Goal: Ask a question

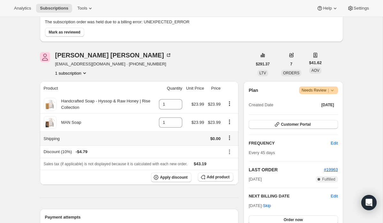
scroll to position [49, 0]
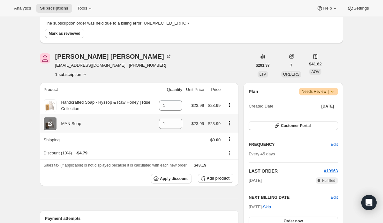
click at [50, 125] on icon at bounding box center [50, 124] width 6 height 6
click at [49, 104] on icon at bounding box center [50, 106] width 4 height 4
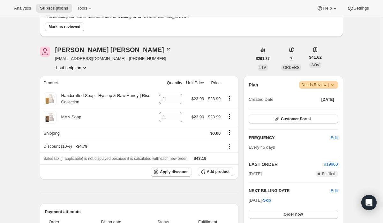
scroll to position [0, 0]
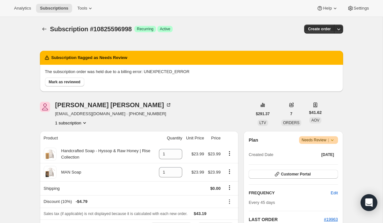
click at [371, 203] on icon "Open Intercom Messenger" at bounding box center [368, 203] width 7 height 8
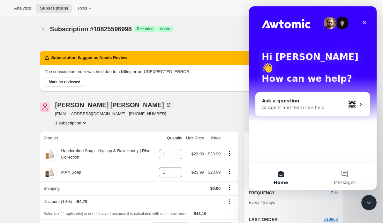
click at [305, 98] on div "Ask a question" at bounding box center [304, 101] width 84 height 7
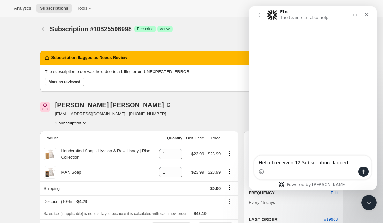
click at [323, 164] on textarea "Hello I received 12 Subscription flagged" at bounding box center [313, 161] width 117 height 11
click at [353, 164] on textarea "Hello I received 12 Subscriptions flagged" at bounding box center [313, 161] width 117 height 11
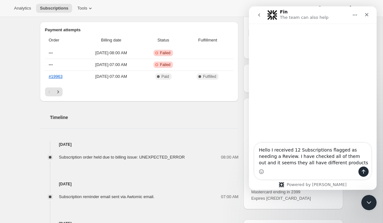
scroll to position [240, 0]
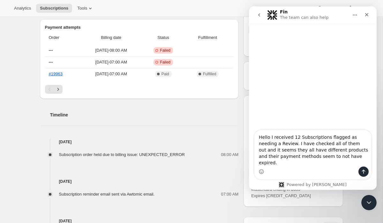
click at [280, 150] on textarea "Hello I received 12 Subscriptions flagged as needing a Review. I have checked a…" at bounding box center [313, 148] width 117 height 36
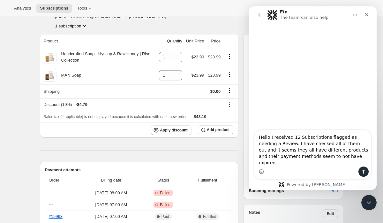
scroll to position [0, 0]
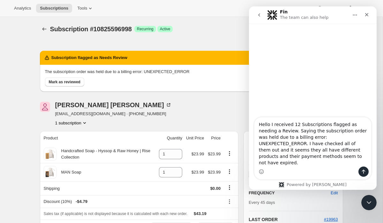
click at [305, 164] on textarea "Hello I received 12 Subscriptions flagged as needing a Review. Saying the subsc…" at bounding box center [313, 142] width 117 height 49
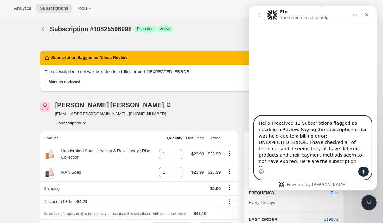
paste textarea "10799939654"
paste textarea "11371610182"
click at [290, 164] on textarea "Hello I received 12 Subscriptions flagged as needing a Review. Saying the subsc…" at bounding box center [313, 141] width 117 height 50
click at [320, 164] on textarea "Hello I received 12 Subscriptions flagged as needing a Review. Saying the subsc…" at bounding box center [313, 141] width 117 height 50
click at [341, 164] on textarea "Hello I received 12 Subscriptions flagged as needing a Review. Saying the subsc…" at bounding box center [313, 141] width 117 height 50
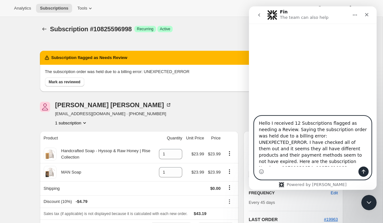
paste textarea "11368693830, 11369316422, 11369283654, 11369381958"
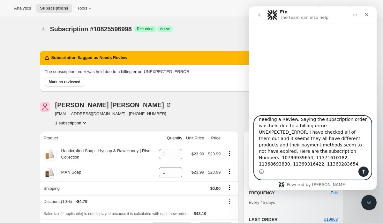
paste textarea "10814423110"
paste textarea "10812915782"
click at [348, 165] on textarea "Hello I received 12 Subscriptions flagged as needing a Review. Saying the subsc…" at bounding box center [313, 141] width 117 height 50
paste textarea "11361812550"
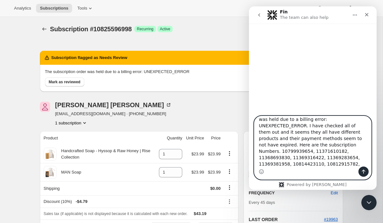
paste textarea "10811015238"
click at [300, 165] on textarea "Hello I received 12 Subscriptions flagged as needing a Review. Saying the subsc…" at bounding box center [313, 141] width 117 height 50
click at [259, 164] on textarea "Hello I received 12 Subscriptions flagged as needing a Review. Saying the subsc…" at bounding box center [313, 141] width 117 height 50
click at [318, 166] on textarea "Hello I received 12 Subscriptions flagged as needing a Review. Saying the subsc…" at bounding box center [313, 141] width 117 height 50
paste textarea "11354734662"
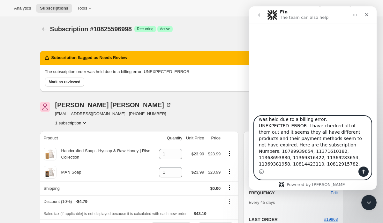
paste textarea "10825596998"
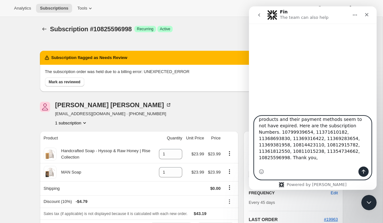
scroll to position [42, 0]
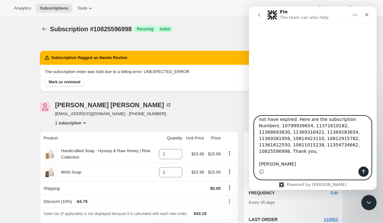
type textarea "Hello I received 12 Subscriptions flagged as needing a Review. Saying the subsc…"
click at [365, 170] on icon "Send a message…" at bounding box center [363, 171] width 5 height 5
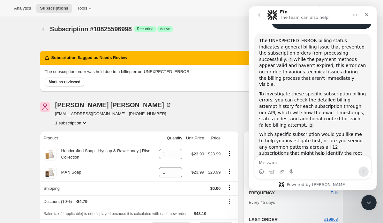
scroll to position [144, 0]
click at [300, 162] on textarea "Message…" at bounding box center [313, 161] width 117 height 11
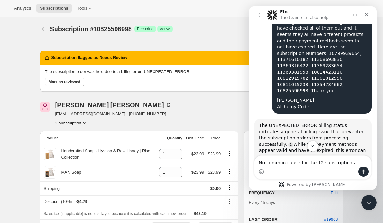
scroll to position [58, 0]
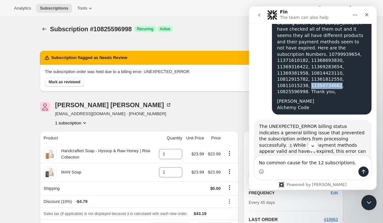
drag, startPoint x: 336, startPoint y: 80, endPoint x: 308, endPoint y: 80, distance: 28.1
click at [308, 80] on div "Hello I received 12 Subscriptions flagged as needing a Review. Saying the subsc…" at bounding box center [321, 48] width 89 height 94
copy div "11354734662"
click at [315, 173] on div "Intercom messenger" at bounding box center [313, 172] width 117 height 10
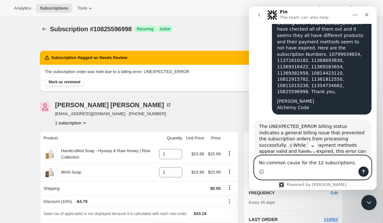
click at [351, 163] on textarea "No common cause for the 12 subscriptions." at bounding box center [313, 161] width 117 height 11
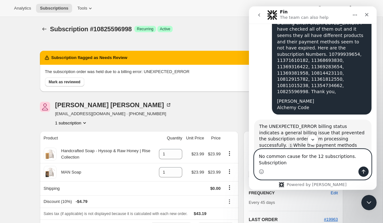
paste textarea "11354734662"
type textarea "No common cause for the 12 subscriptions. Subscription 11354734662 first."
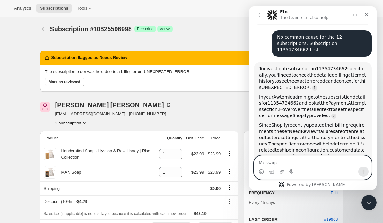
scroll to position [289, 0]
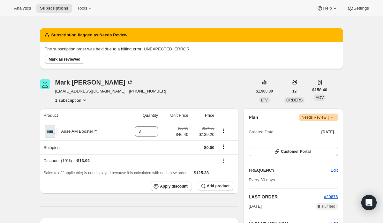
scroll to position [32, 0]
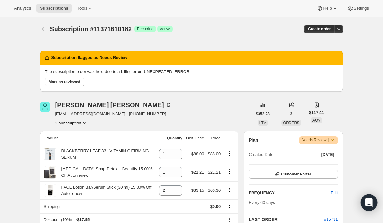
click at [368, 202] on icon "Open Intercom Messenger" at bounding box center [368, 203] width 7 height 8
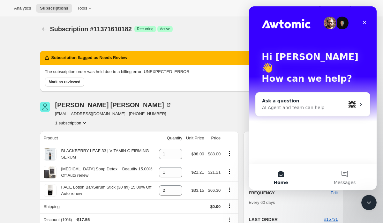
click at [306, 98] on div "Ask a question" at bounding box center [304, 101] width 84 height 7
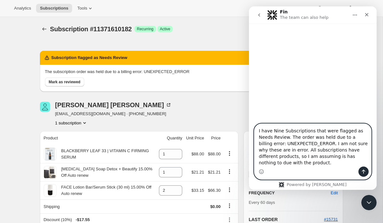
paste textarea "11371610182"
click at [295, 164] on textarea "I have Nine Subscriptions that were flagged as Needs Review. The order was held…" at bounding box center [313, 145] width 117 height 43
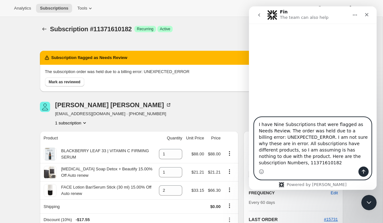
click at [301, 164] on textarea "I have Nine Subscriptions that were flagged as Needs Review. The order was held…" at bounding box center [313, 142] width 117 height 49
paste textarea "10799939654"
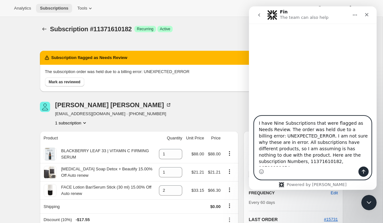
type textarea "I have Nine Subscriptions that were flagged as Needs Review. The order was held…"
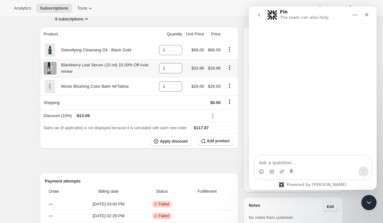
scroll to position [111, 0]
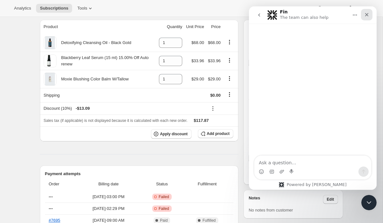
click at [367, 16] on icon "Close" at bounding box center [366, 14] width 5 height 5
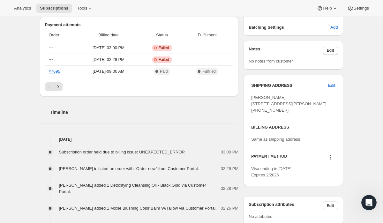
scroll to position [262, 0]
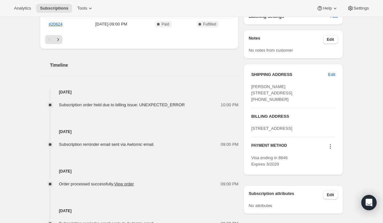
scroll to position [272, 0]
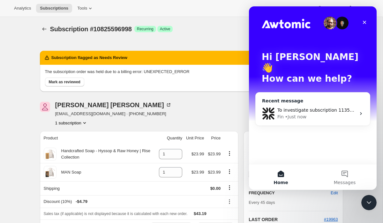
click at [331, 98] on div "Recent message" at bounding box center [313, 101] width 102 height 7
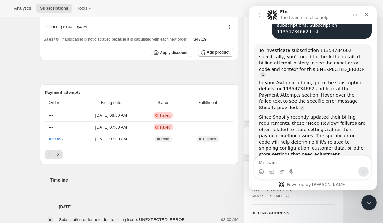
scroll to position [173, 0]
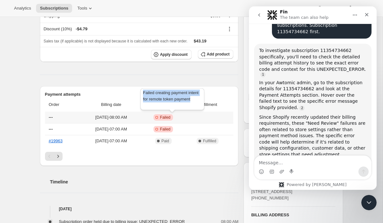
drag, startPoint x: 167, startPoint y: 107, endPoint x: 141, endPoint y: 94, distance: 29.4
click at [141, 94] on div "Failed creating payment intent for remote token payment" at bounding box center [172, 100] width 66 height 27
copy span "Failed creating payment intent for remote token payment"
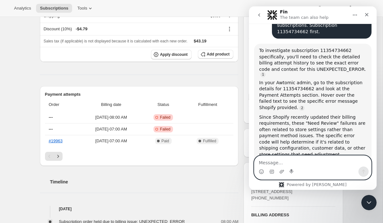
click at [271, 161] on textarea "Message…" at bounding box center [313, 161] width 117 height 11
paste textarea "Failed creating payment intent for remote token payment"
type textarea "Failed creating payment intent for remote token payment"
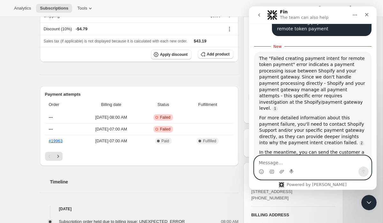
scroll to position [477, 0]
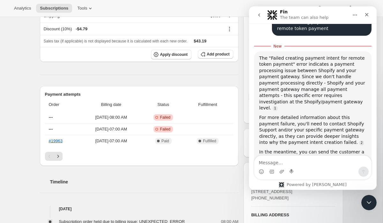
click at [258, 13] on icon "go back" at bounding box center [259, 14] width 5 height 5
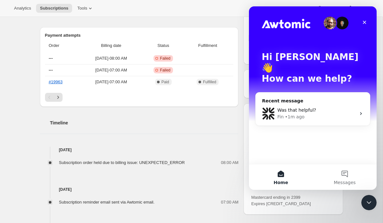
scroll to position [232, 0]
click at [310, 107] on div "Was that helpful?" at bounding box center [317, 110] width 79 height 7
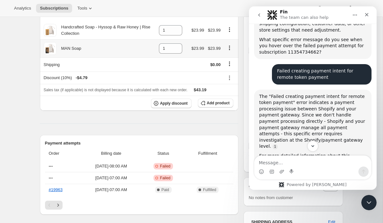
scroll to position [128, 0]
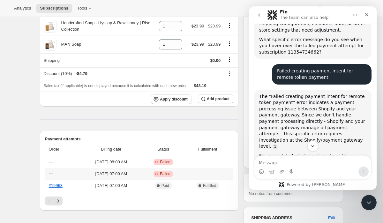
click at [110, 175] on span "Sep 20, 2025 · 07:00 AM" at bounding box center [110, 174] width 59 height 6
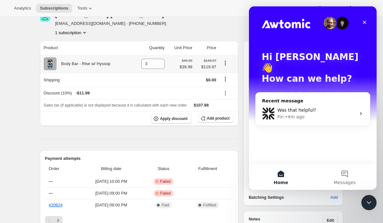
scroll to position [97, 0]
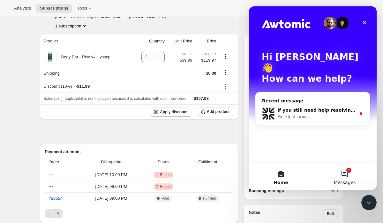
click at [346, 177] on button "1 Messages" at bounding box center [345, 177] width 64 height 26
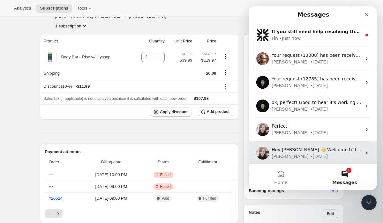
click at [312, 154] on div "Emily • 56w ago" at bounding box center [317, 156] width 90 height 7
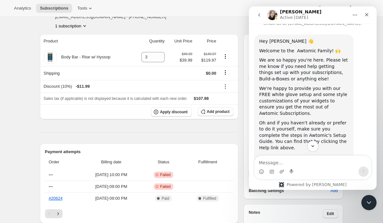
scroll to position [35, 0]
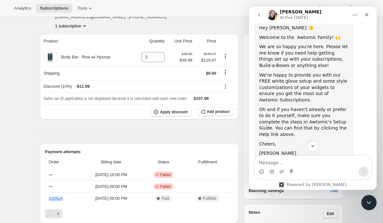
click at [260, 16] on icon "go back" at bounding box center [259, 14] width 5 height 5
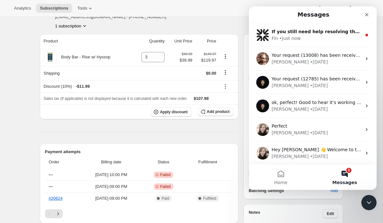
scroll to position [0, 0]
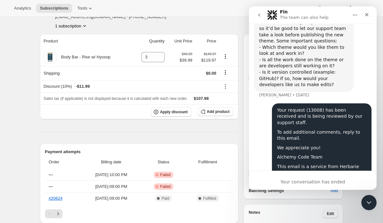
scroll to position [176, 0]
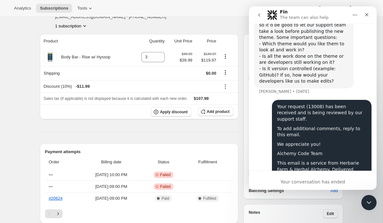
click at [258, 13] on icon "go back" at bounding box center [259, 14] width 5 height 5
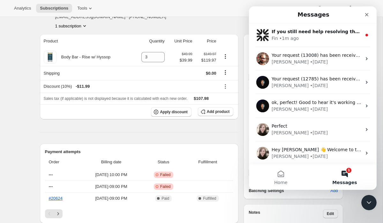
scroll to position [0, 0]
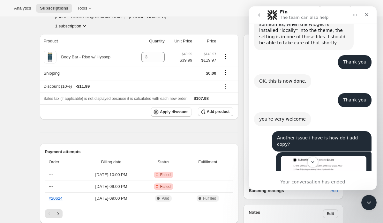
scroll to position [335, 0]
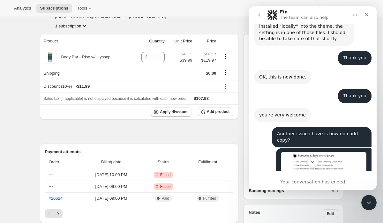
click at [259, 15] on icon "go back" at bounding box center [259, 14] width 2 height 3
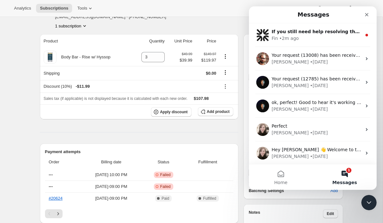
scroll to position [0, 0]
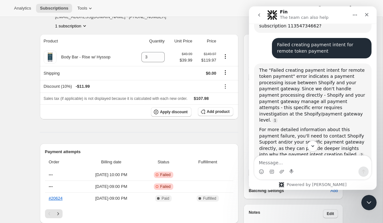
scroll to position [451, 0]
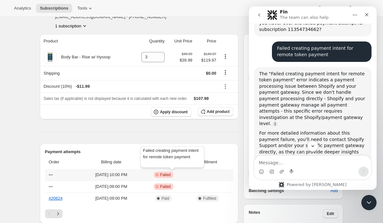
click at [171, 174] on span "Failed" at bounding box center [165, 174] width 11 height 5
drag, startPoint x: 163, startPoint y: 162, endPoint x: 147, endPoint y: 160, distance: 16.0
click at [170, 175] on span "Failed" at bounding box center [165, 174] width 11 height 5
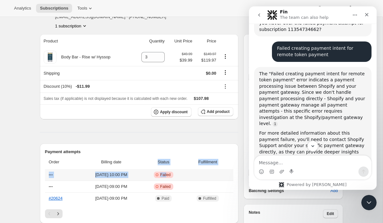
drag, startPoint x: 162, startPoint y: 164, endPoint x: 174, endPoint y: 175, distance: 16.7
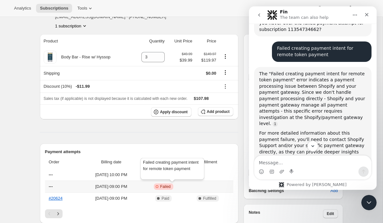
click at [171, 186] on span "Failed" at bounding box center [165, 186] width 11 height 5
drag, startPoint x: 163, startPoint y: 176, endPoint x: 154, endPoint y: 175, distance: 8.6
click at [171, 188] on span "Failed" at bounding box center [165, 186] width 11 height 5
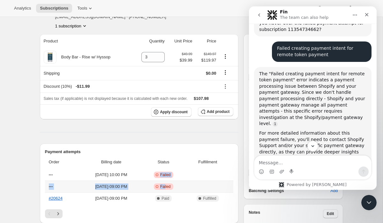
drag, startPoint x: 166, startPoint y: 176, endPoint x: 174, endPoint y: 185, distance: 12.5
click at [171, 187] on span "Failed" at bounding box center [165, 186] width 11 height 5
drag, startPoint x: 162, startPoint y: 174, endPoint x: 144, endPoint y: 173, distance: 18.2
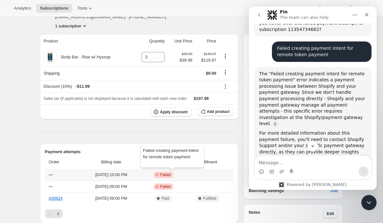
click at [171, 174] on span "Failed" at bounding box center [165, 174] width 11 height 5
drag, startPoint x: 161, startPoint y: 162, endPoint x: 177, endPoint y: 182, distance: 25.6
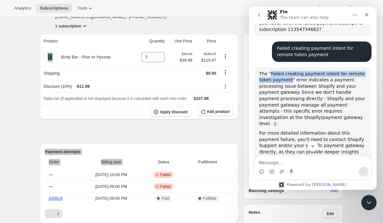
drag, startPoint x: 290, startPoint y: 39, endPoint x: 272, endPoint y: 32, distance: 19.4
click at [271, 71] on div "The "Failed creating payment intent for remote token payment" error indicates a…" at bounding box center [312, 99] width 107 height 56
copy div "Failed creating payment intent for remote token payment"
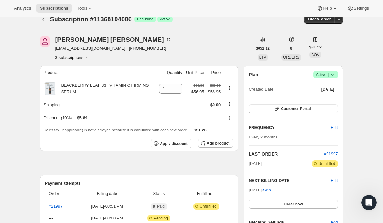
scroll to position [10, 0]
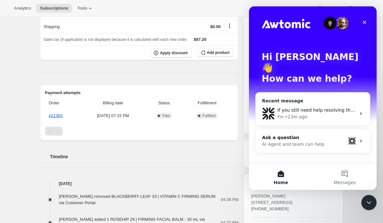
scroll to position [110, 0]
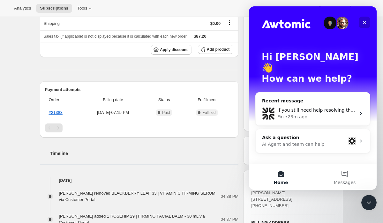
click at [364, 22] on icon "Close" at bounding box center [364, 22] width 5 height 5
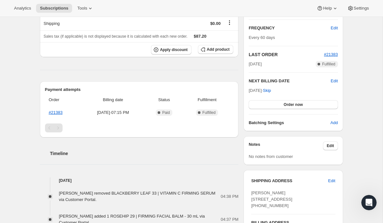
scroll to position [0, 0]
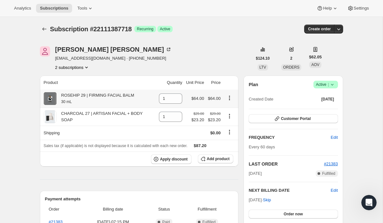
click at [49, 99] on icon at bounding box center [50, 98] width 6 height 6
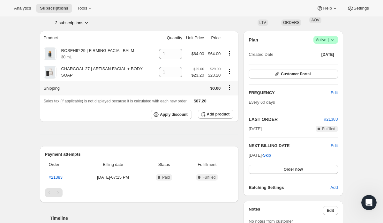
scroll to position [46, 0]
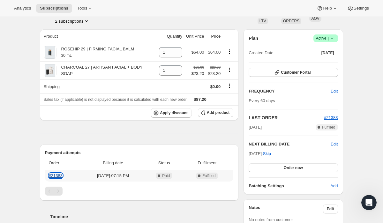
click at [57, 176] on link "#21383" at bounding box center [56, 175] width 14 height 5
click at [213, 52] on span "$64.00" at bounding box center [214, 52] width 13 height 5
click at [216, 114] on span "Add product" at bounding box center [218, 112] width 23 height 5
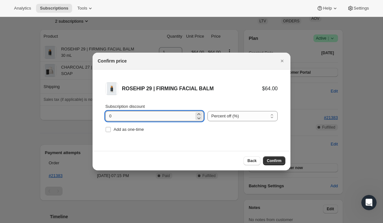
click at [136, 116] on input "0" at bounding box center [149, 116] width 89 height 10
type input "20"
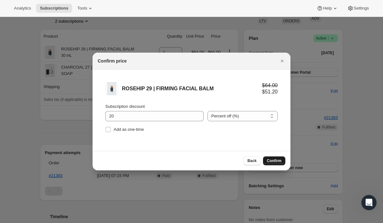
click at [265, 160] on button "Confirm" at bounding box center [274, 160] width 22 height 9
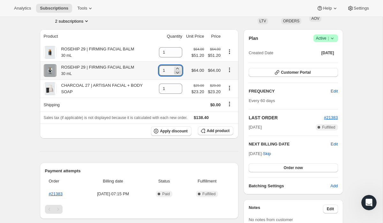
click at [175, 74] on icon at bounding box center [177, 72] width 6 height 6
type input "0"
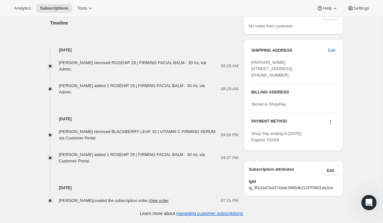
scroll to position [245, 0]
click at [49, 156] on div at bounding box center [50, 158] width 5 height 5
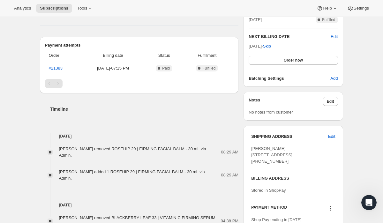
scroll to position [145, 0]
